Goal: Information Seeking & Learning: Learn about a topic

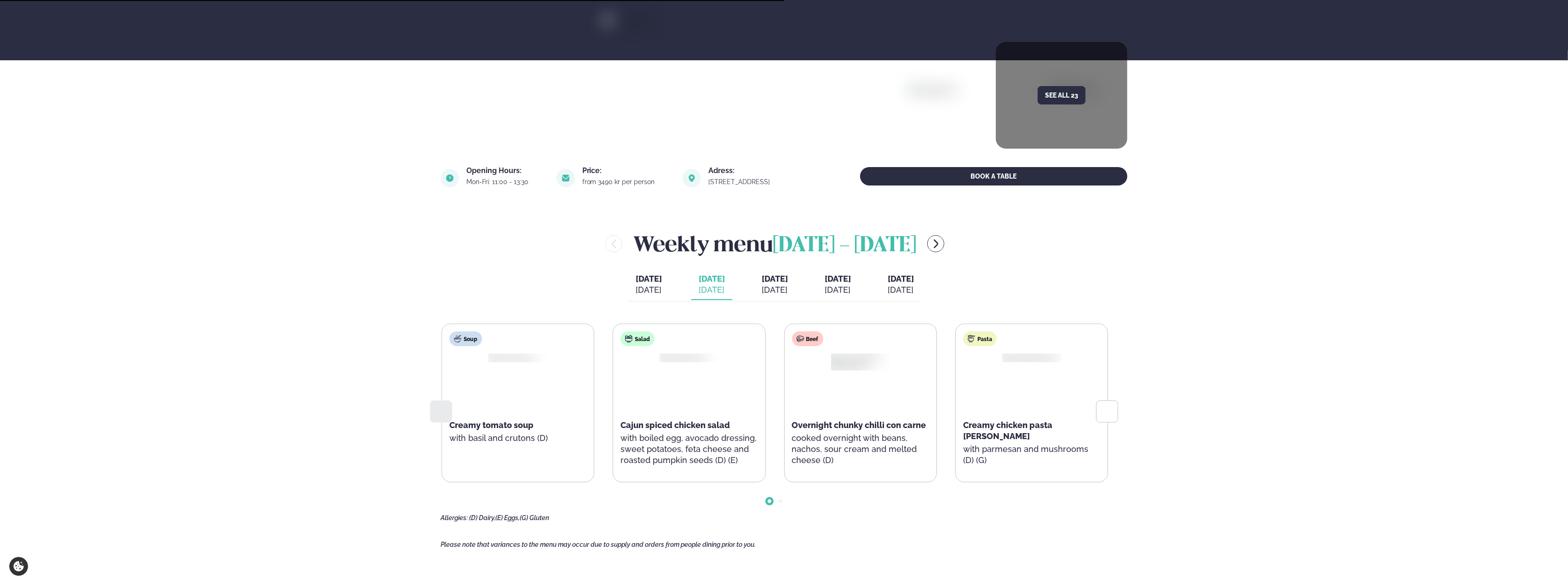
scroll to position [184, 0]
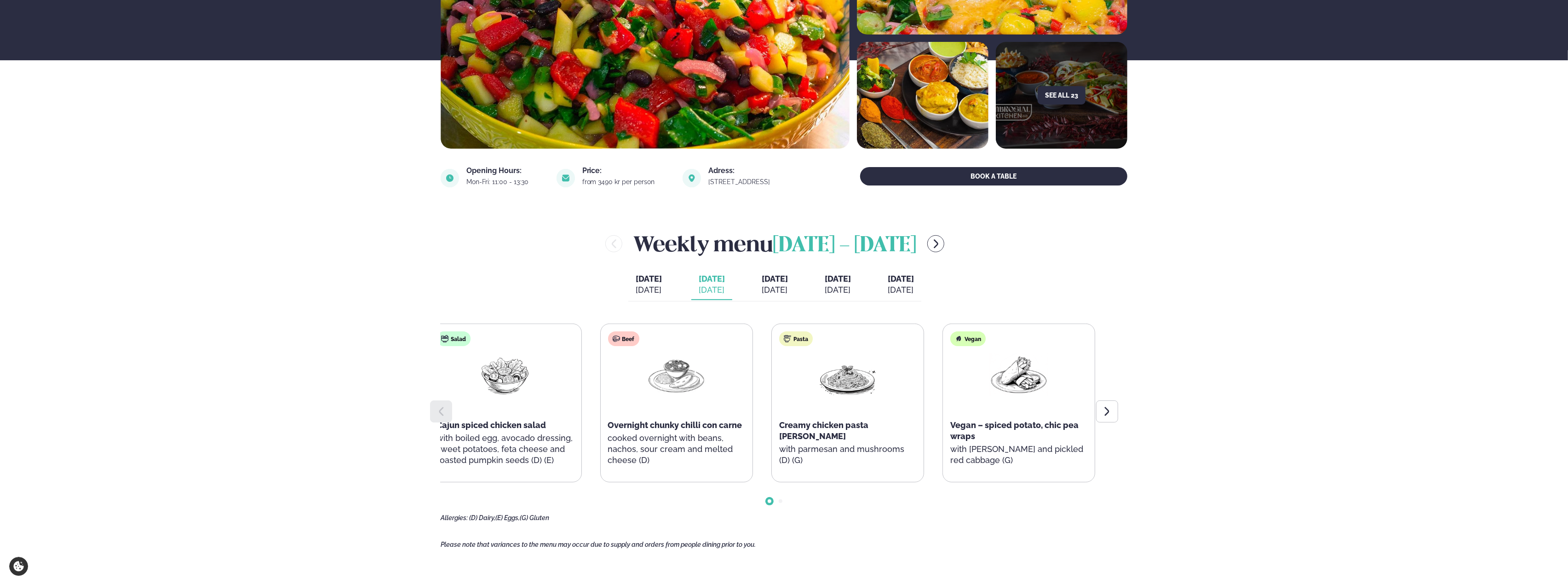
click at [629, 427] on div "Beef Overnight chunky chilli con carne cooked overnight with beans, nachos, sou…" at bounding box center [677, 403] width 152 height 158
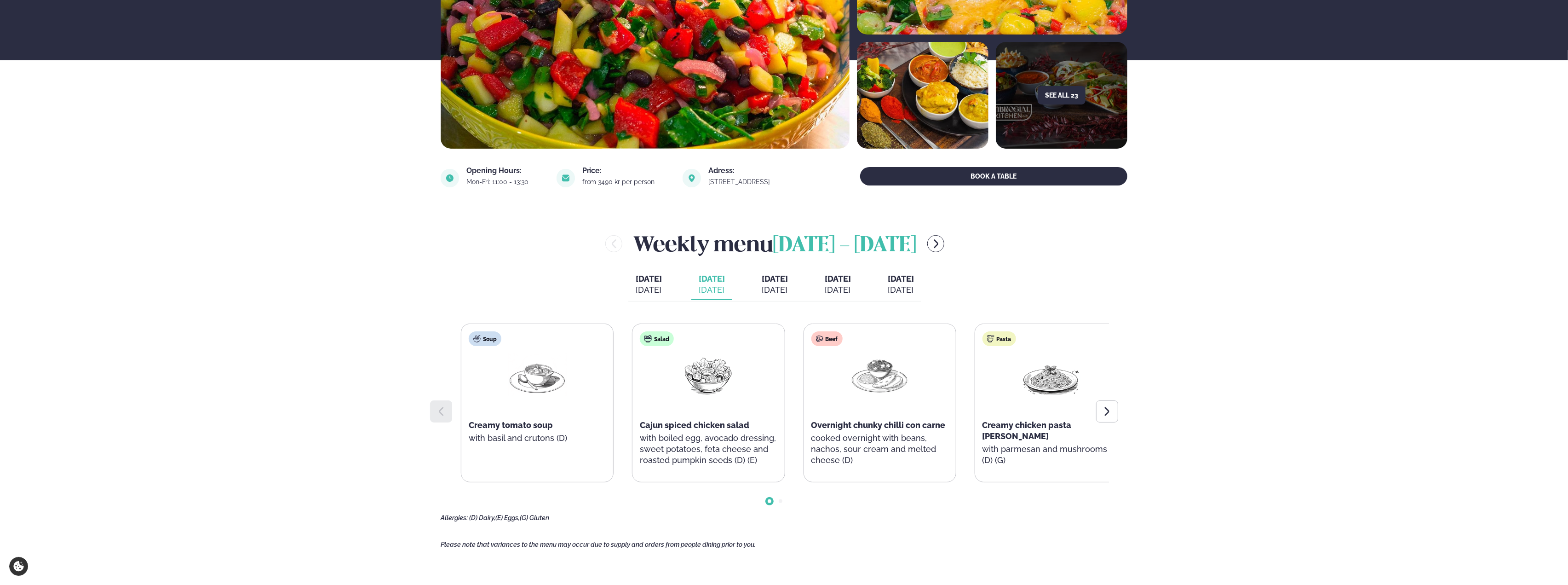
click at [832, 452] on div "Beef Overnight chunky chilli con carne cooked overnight with beans, nachos, sou…" at bounding box center [879, 403] width 152 height 158
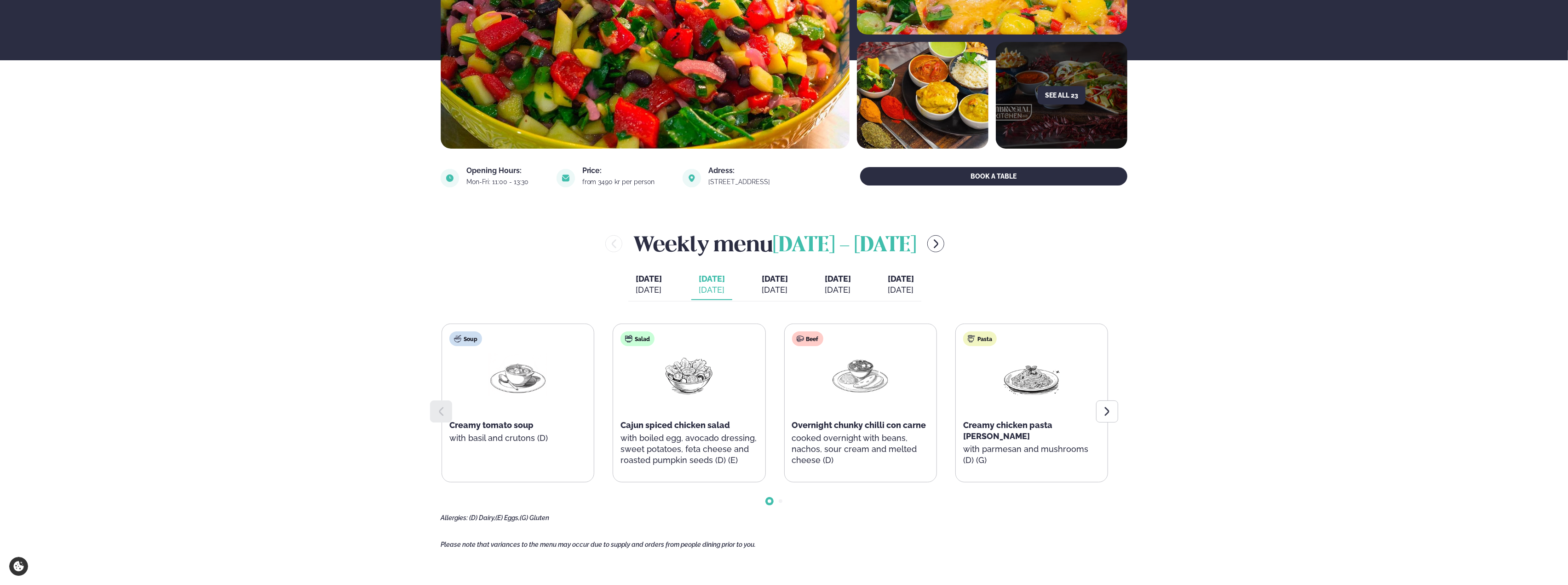
click at [773, 281] on span "[DATE]" at bounding box center [775, 279] width 26 height 10
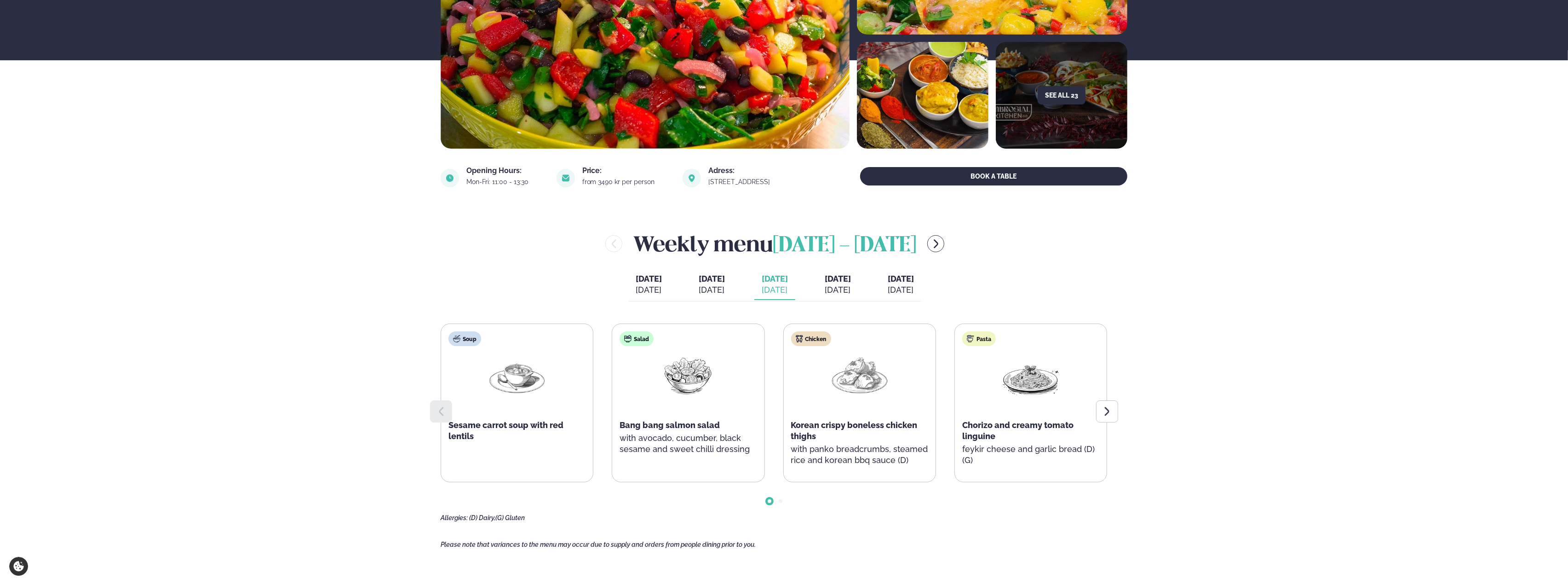
click at [795, 429] on span "Korean crispy boneless chicken thighs" at bounding box center [854, 430] width 127 height 20
click at [711, 289] on div "[DATE]" at bounding box center [711, 290] width 26 height 11
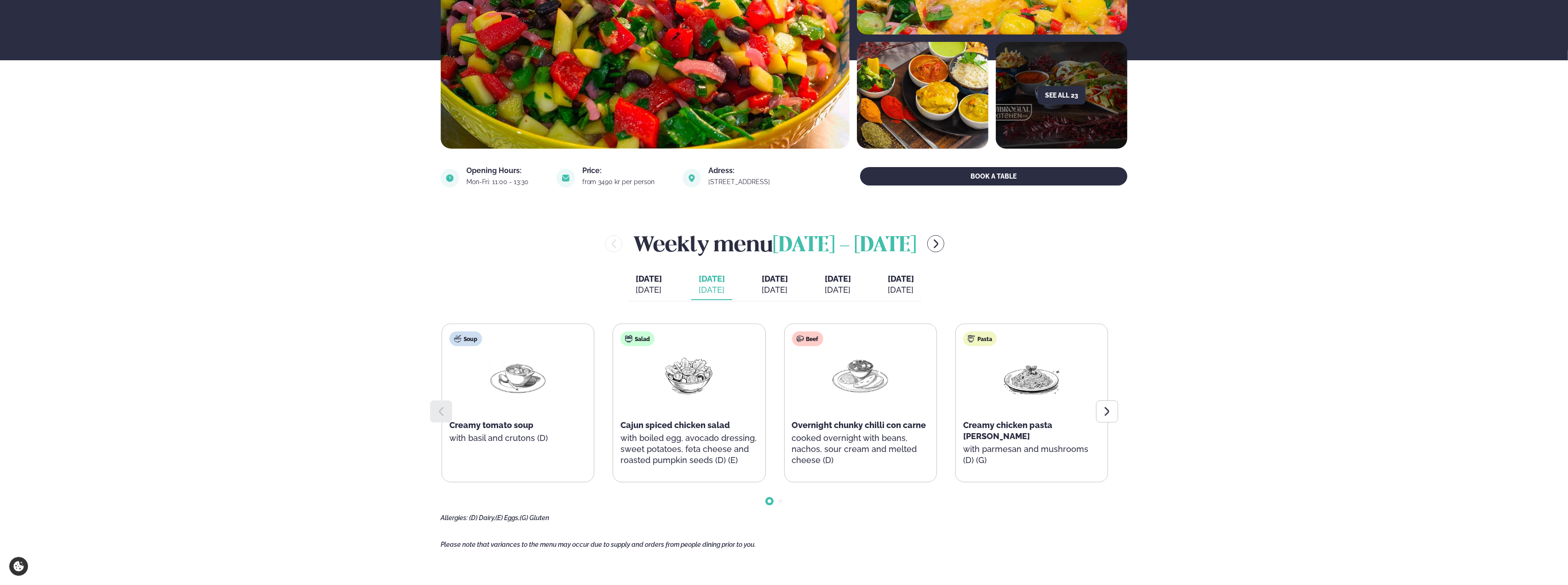
click at [780, 281] on span "[DATE]" at bounding box center [775, 279] width 26 height 10
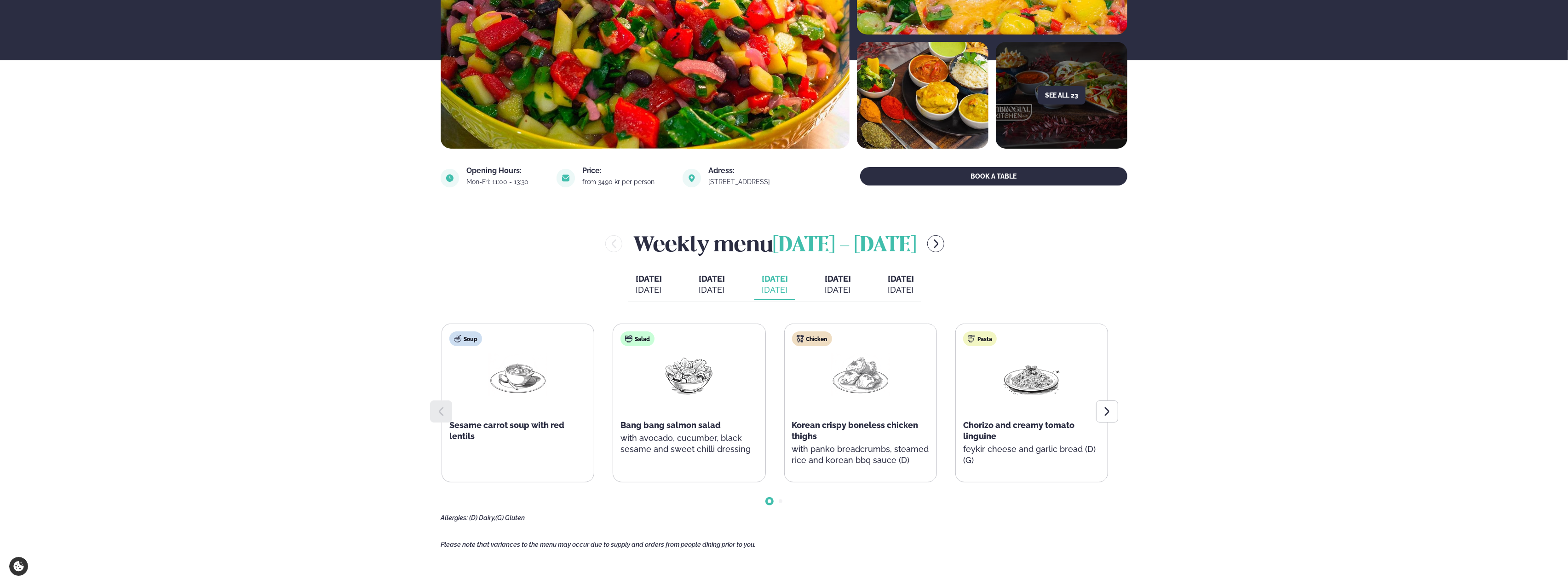
click at [814, 423] on span "Korean crispy boneless chicken thighs" at bounding box center [855, 430] width 127 height 20
click at [808, 440] on div "Korean crispy boneless chicken thighs" at bounding box center [860, 431] width 137 height 22
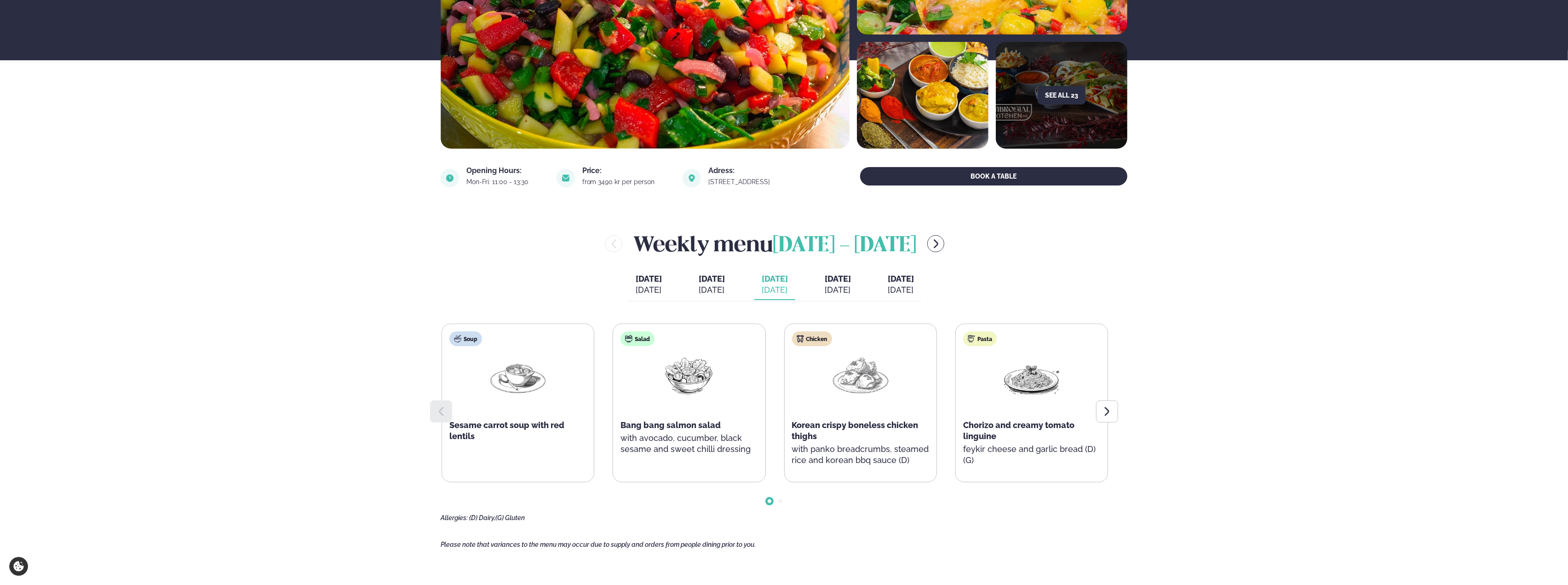
click at [819, 437] on div "Korean crispy boneless chicken thighs" at bounding box center [860, 431] width 137 height 22
click at [817, 436] on div "Korean crispy boneless chicken thighs" at bounding box center [860, 431] width 137 height 22
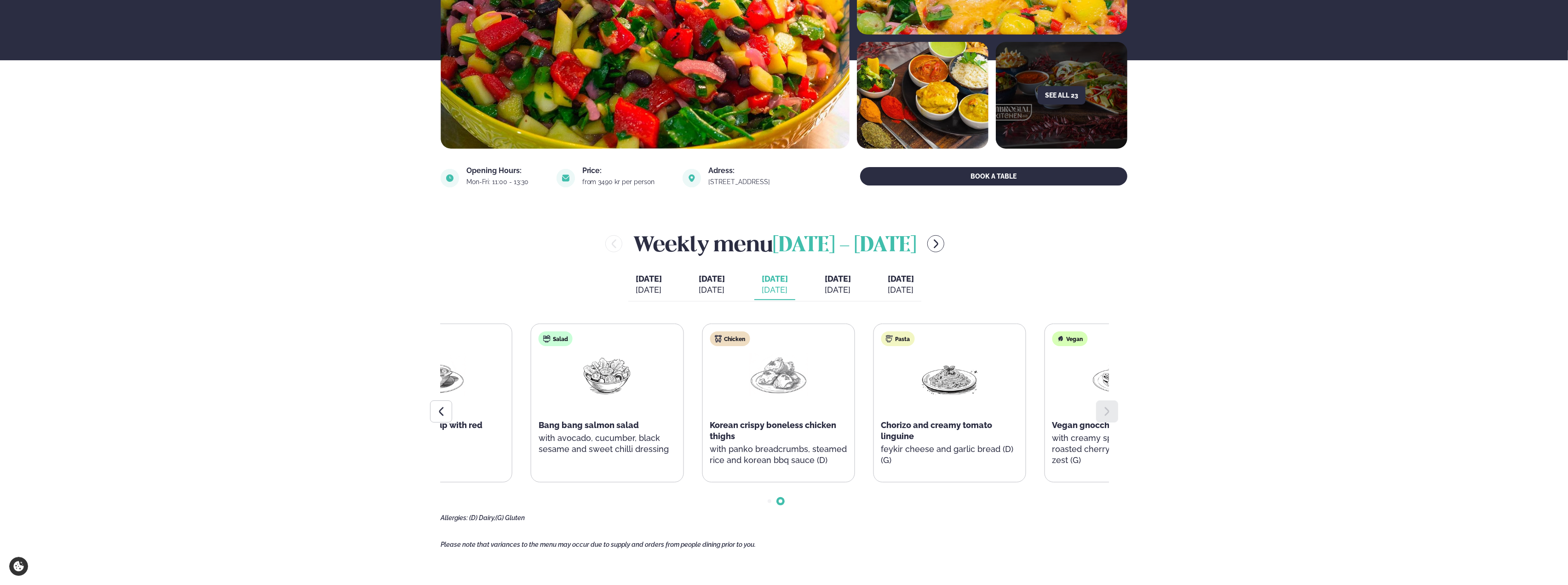
click at [815, 436] on div "Korean crispy boneless chicken thighs" at bounding box center [778, 431] width 137 height 22
click at [814, 436] on div "Soup Sesame carrot soup with red lentils Salad Bang bang salmon salad with avoc…" at bounding box center [693, 403] width 667 height 159
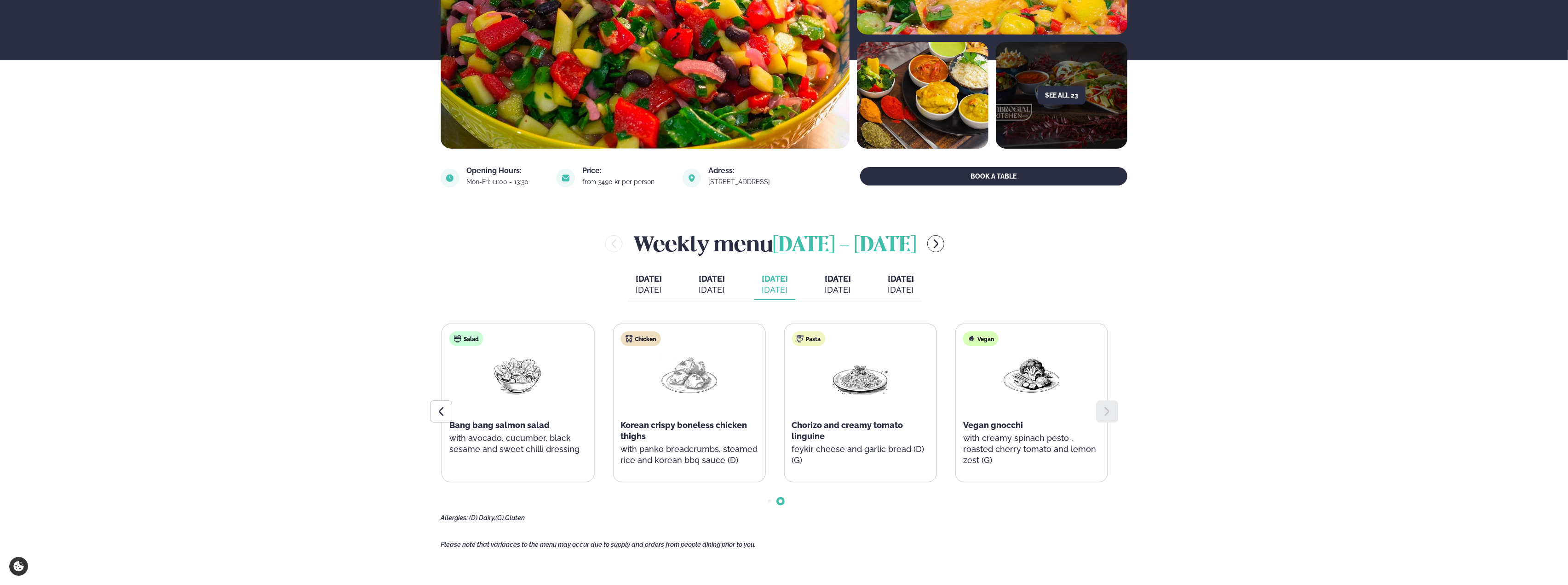
click at [700, 463] on p "with panko breadcrumbs, steamed rice and korean bbq sauce (D)" at bounding box center [689, 455] width 137 height 22
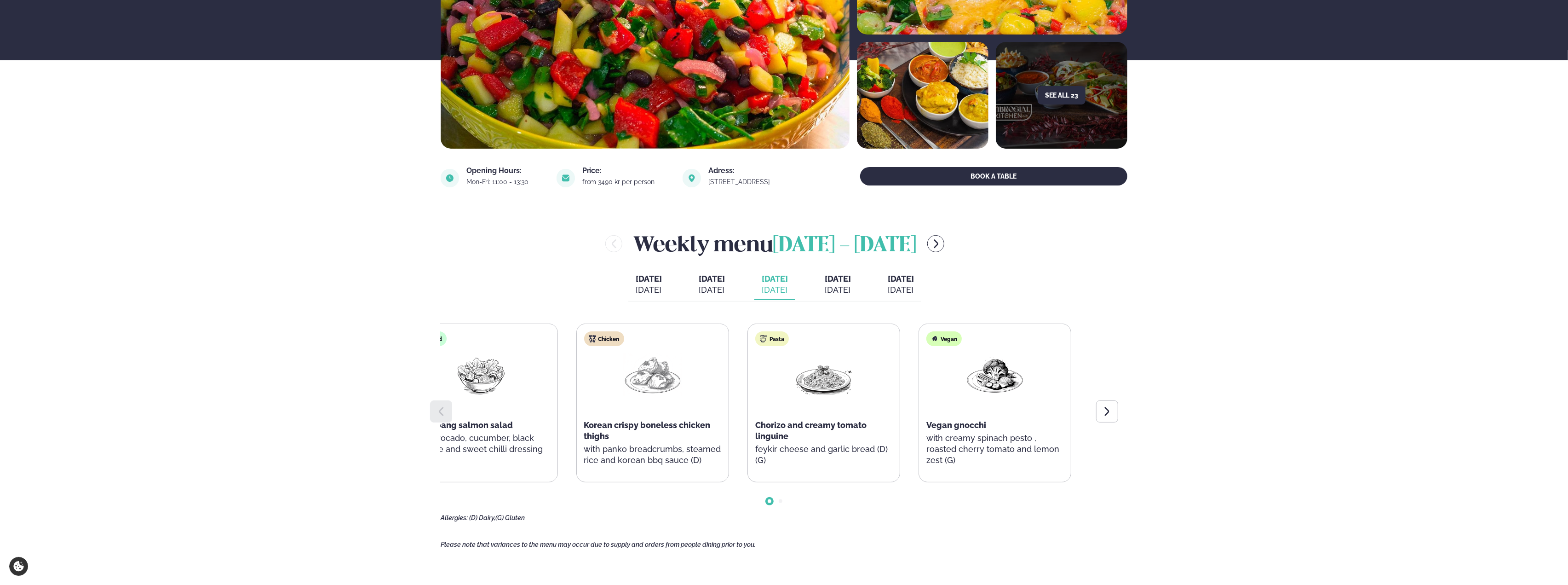
click at [679, 448] on div "Chicken Korean crispy boneless chicken thighs with panko breadcrumbs, steamed r…" at bounding box center [652, 403] width 152 height 158
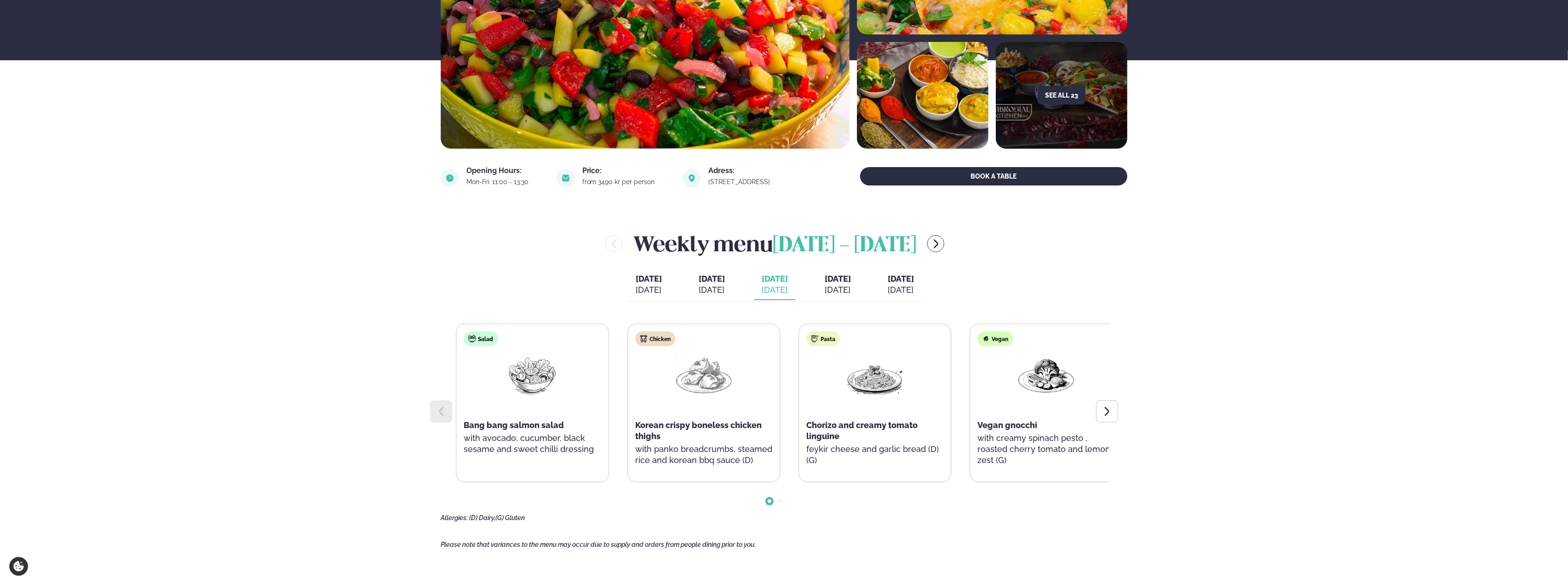
click at [859, 427] on div "Chorizo and creamy tomato linguine" at bounding box center [875, 431] width 137 height 22
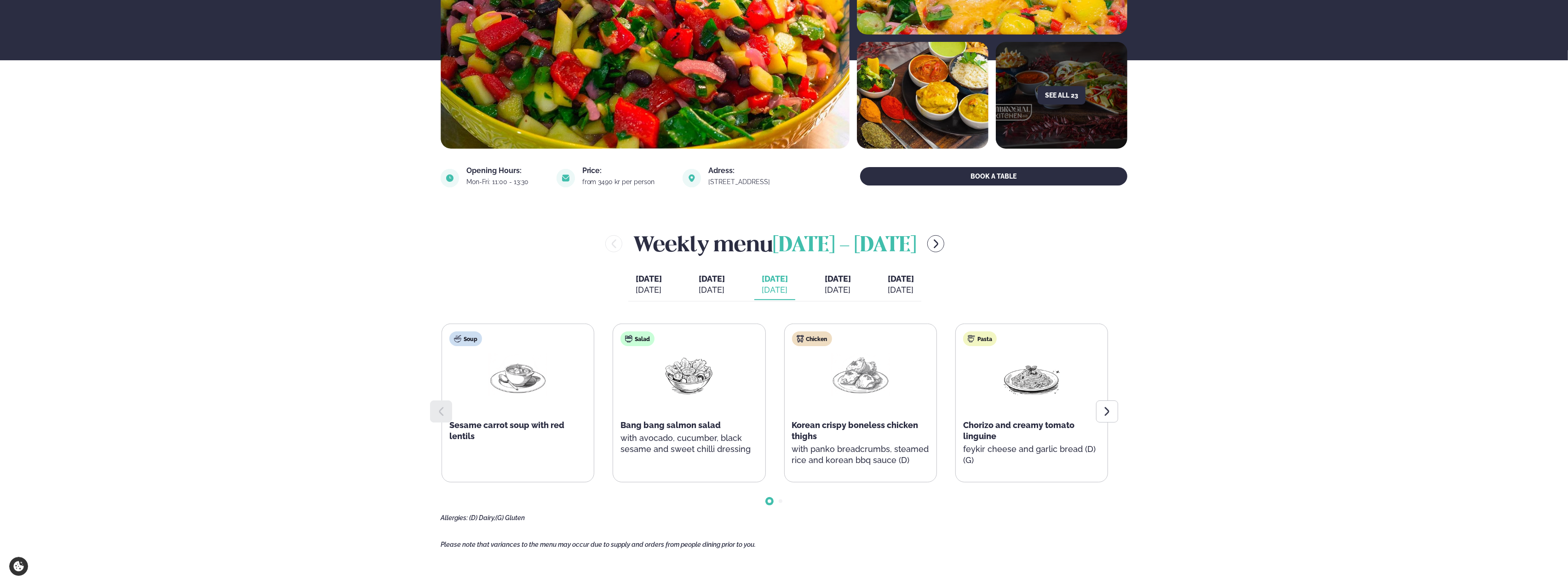
click at [858, 284] on button "[DATE] [DATE]" at bounding box center [838, 284] width 41 height 30
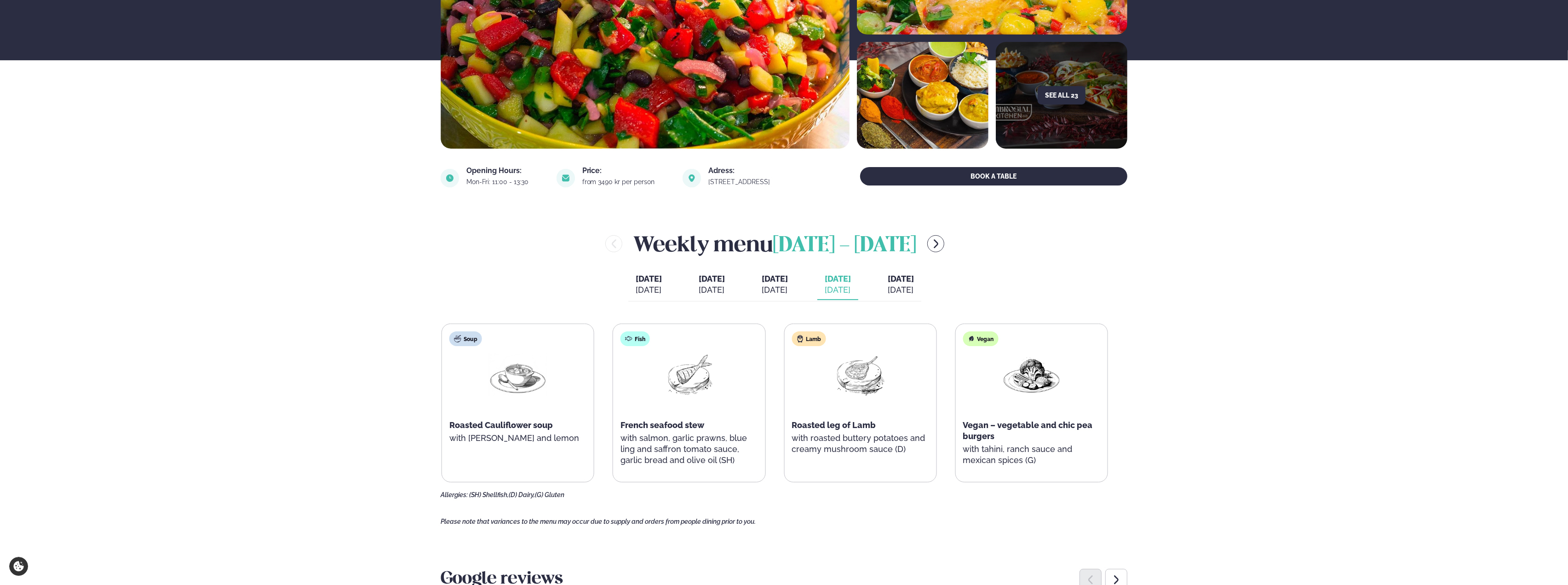
click at [811, 478] on div "Lamb Roasted leg of Lamb with roasted buttery potatoes and creamy mushroom sauc…" at bounding box center [860, 403] width 153 height 159
click at [919, 299] on button "[DATE] [DATE]" at bounding box center [901, 284] width 41 height 30
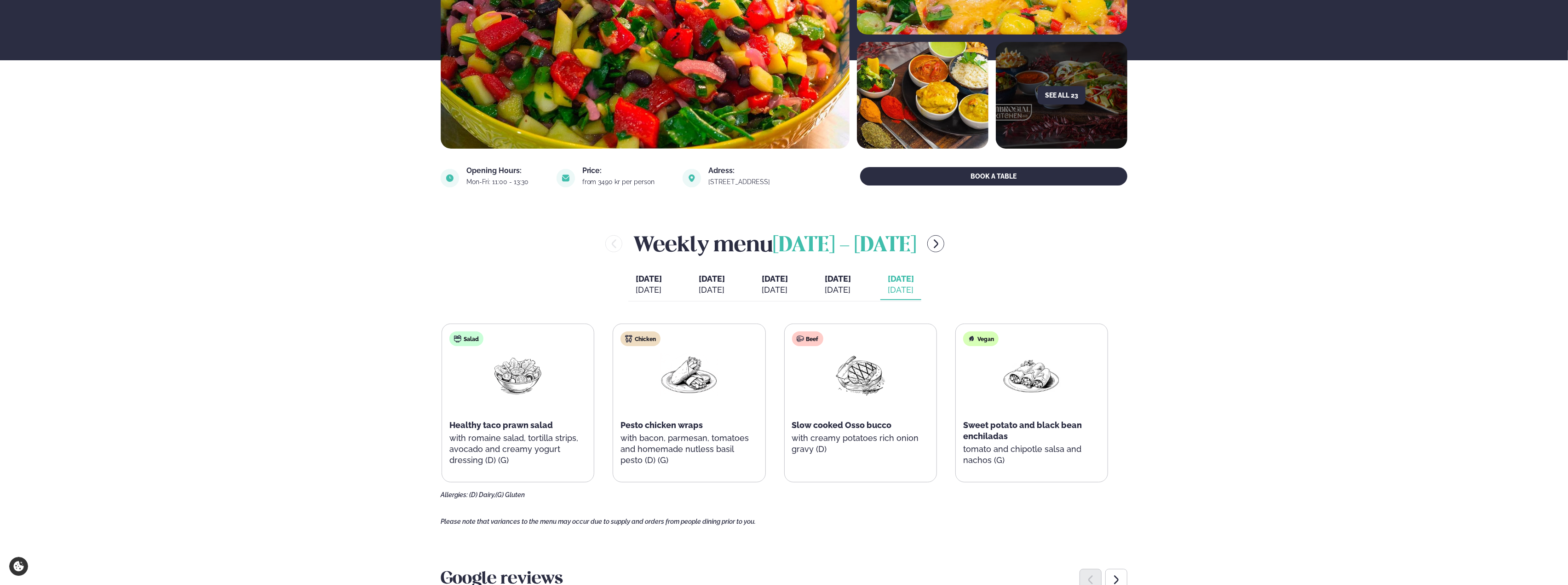
click at [842, 274] on span "[DATE]" at bounding box center [837, 279] width 26 height 10
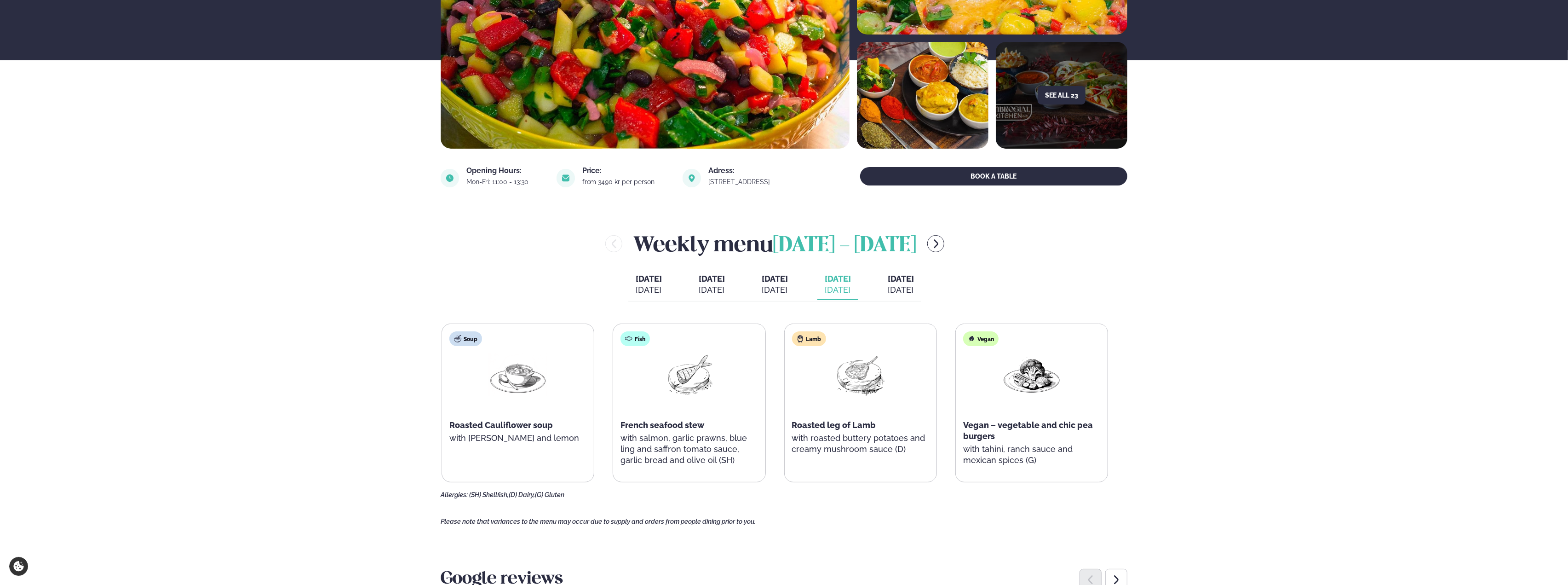
drag, startPoint x: 956, startPoint y: 246, endPoint x: 945, endPoint y: 289, distance: 44.4
click at [942, 246] on icon "menu-btn-right" at bounding box center [936, 244] width 11 height 11
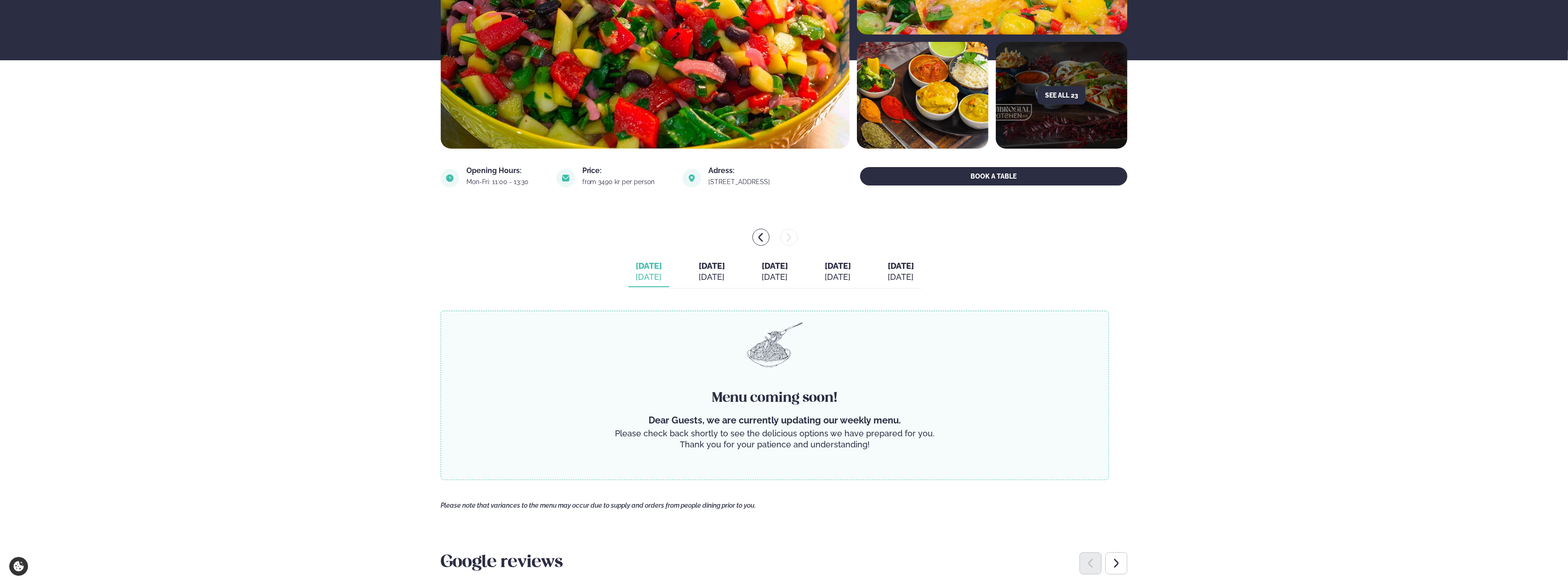
click at [743, 236] on div at bounding box center [775, 237] width 669 height 17
click at [753, 237] on button "menu-btn-left" at bounding box center [760, 237] width 17 height 17
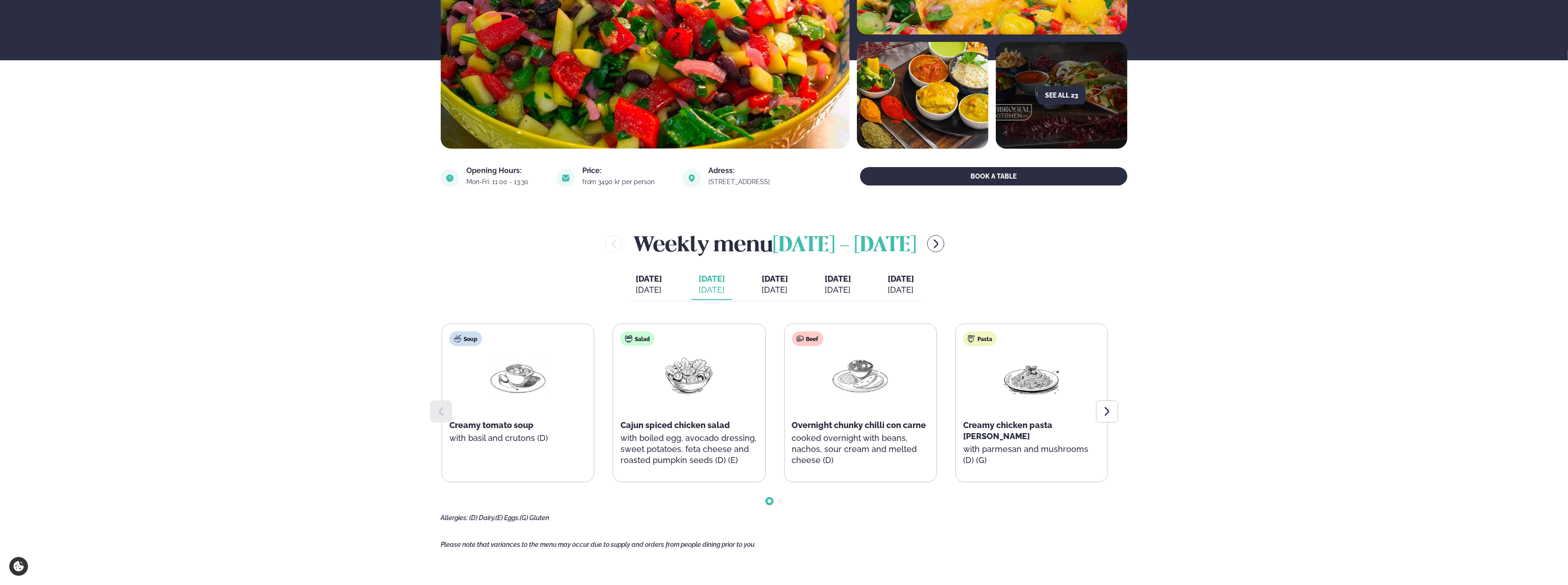
click at [851, 292] on div "[DATE]" at bounding box center [837, 290] width 26 height 11
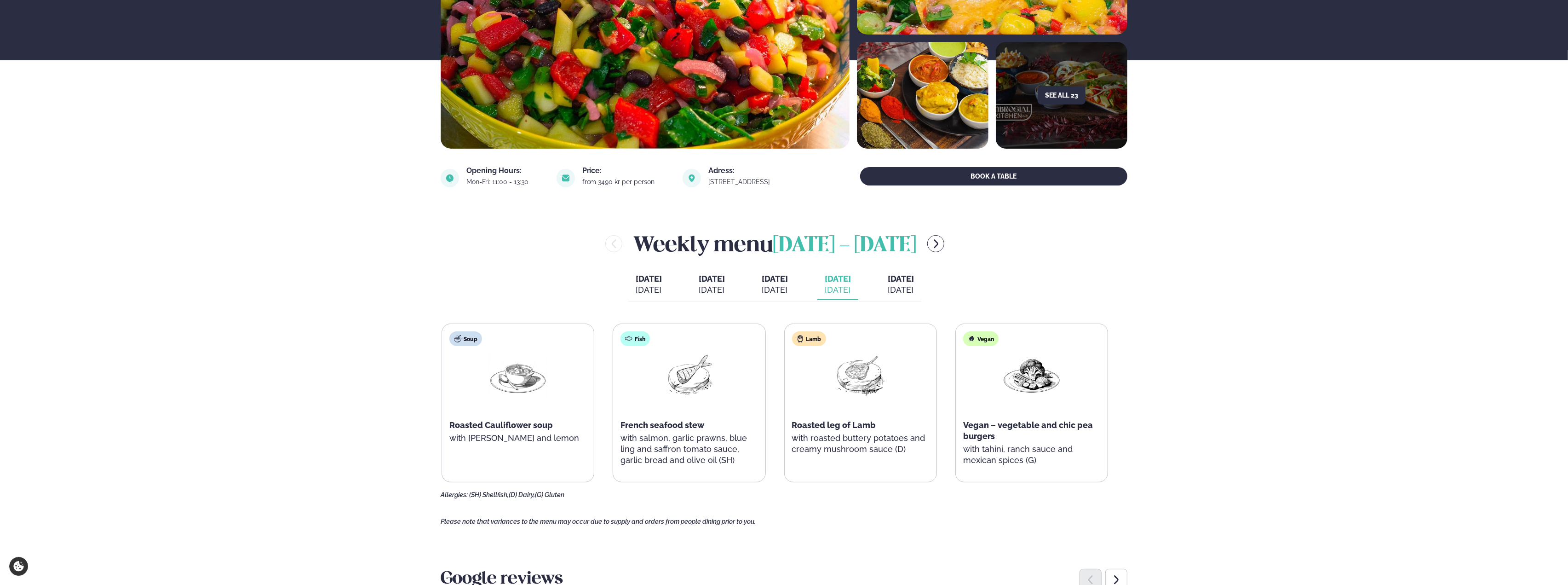
click at [816, 425] on span "Roasted leg of Lamb" at bounding box center [834, 425] width 84 height 10
click at [942, 239] on icon "menu-btn-right" at bounding box center [936, 244] width 11 height 11
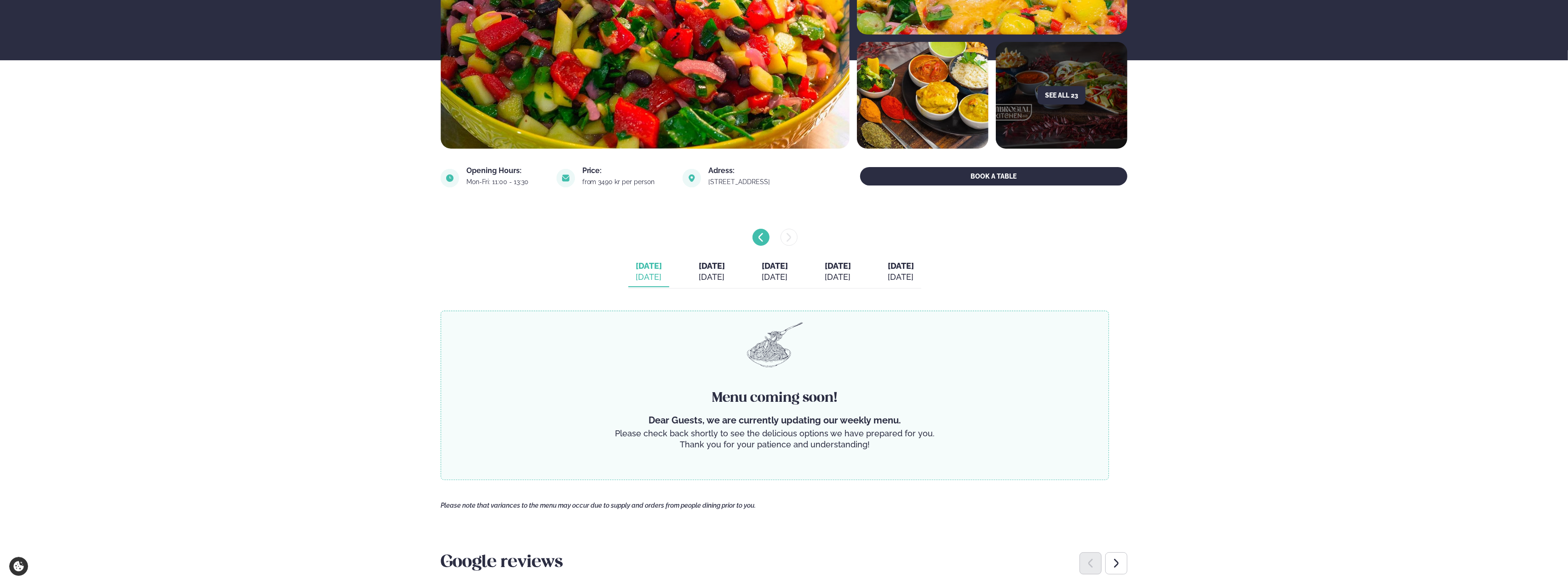
click at [754, 234] on button "menu-btn-left" at bounding box center [760, 237] width 17 height 17
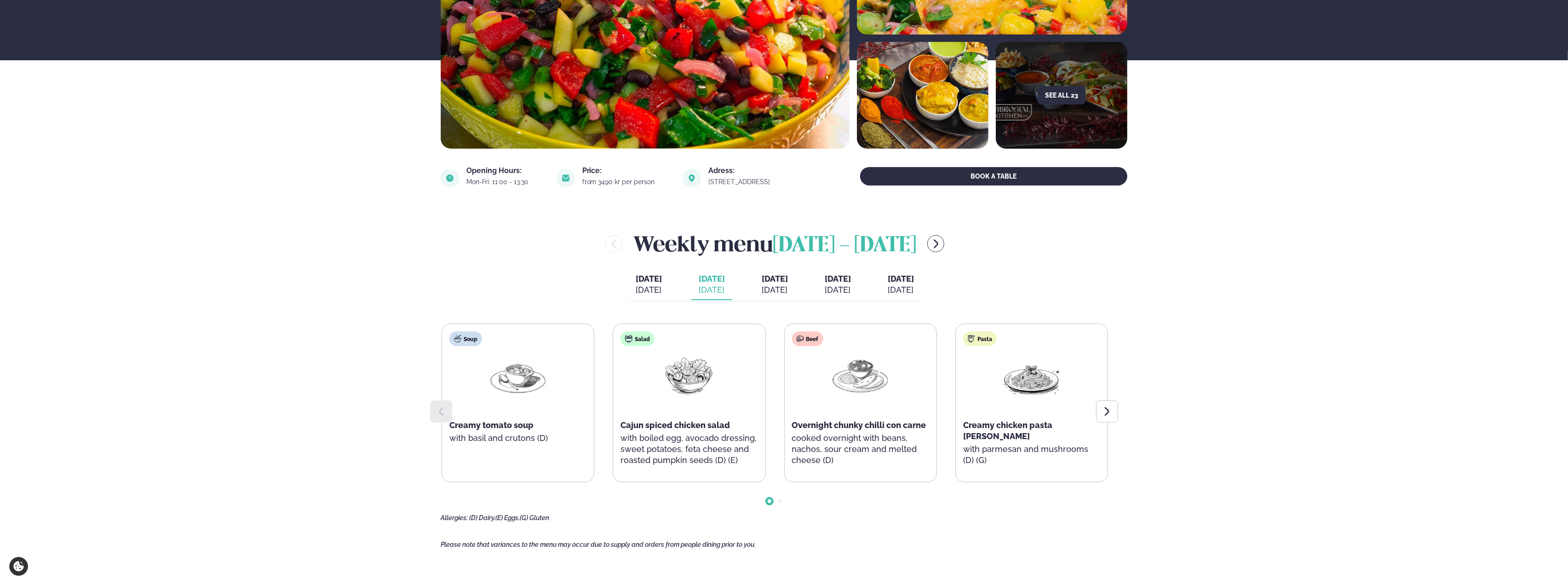
click at [914, 278] on span "[DATE]" at bounding box center [901, 279] width 26 height 10
